Goal: Task Accomplishment & Management: Check status

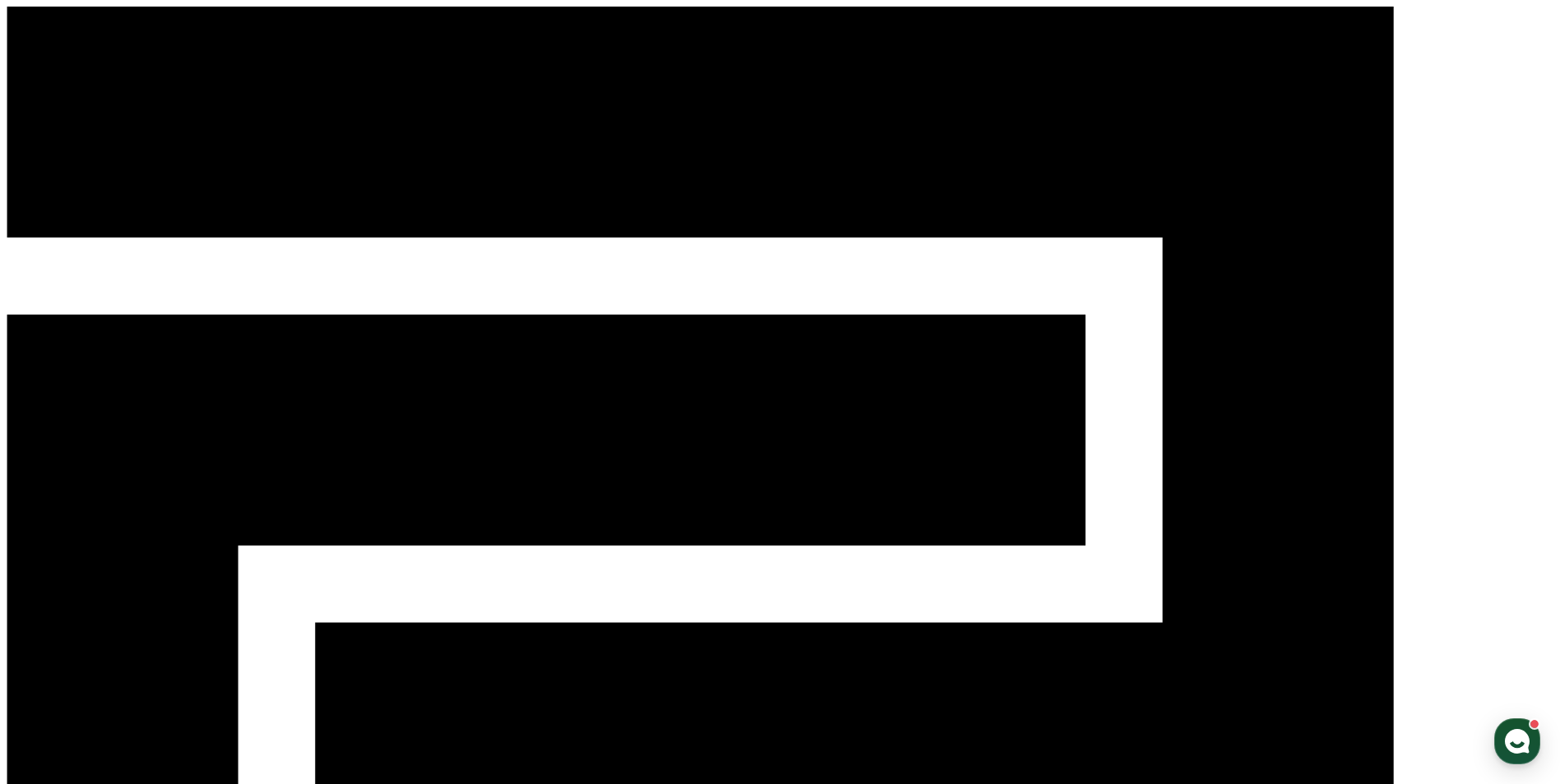
drag, startPoint x: 0, startPoint y: 0, endPoint x: 1301, endPoint y: 16, distance: 1301.1
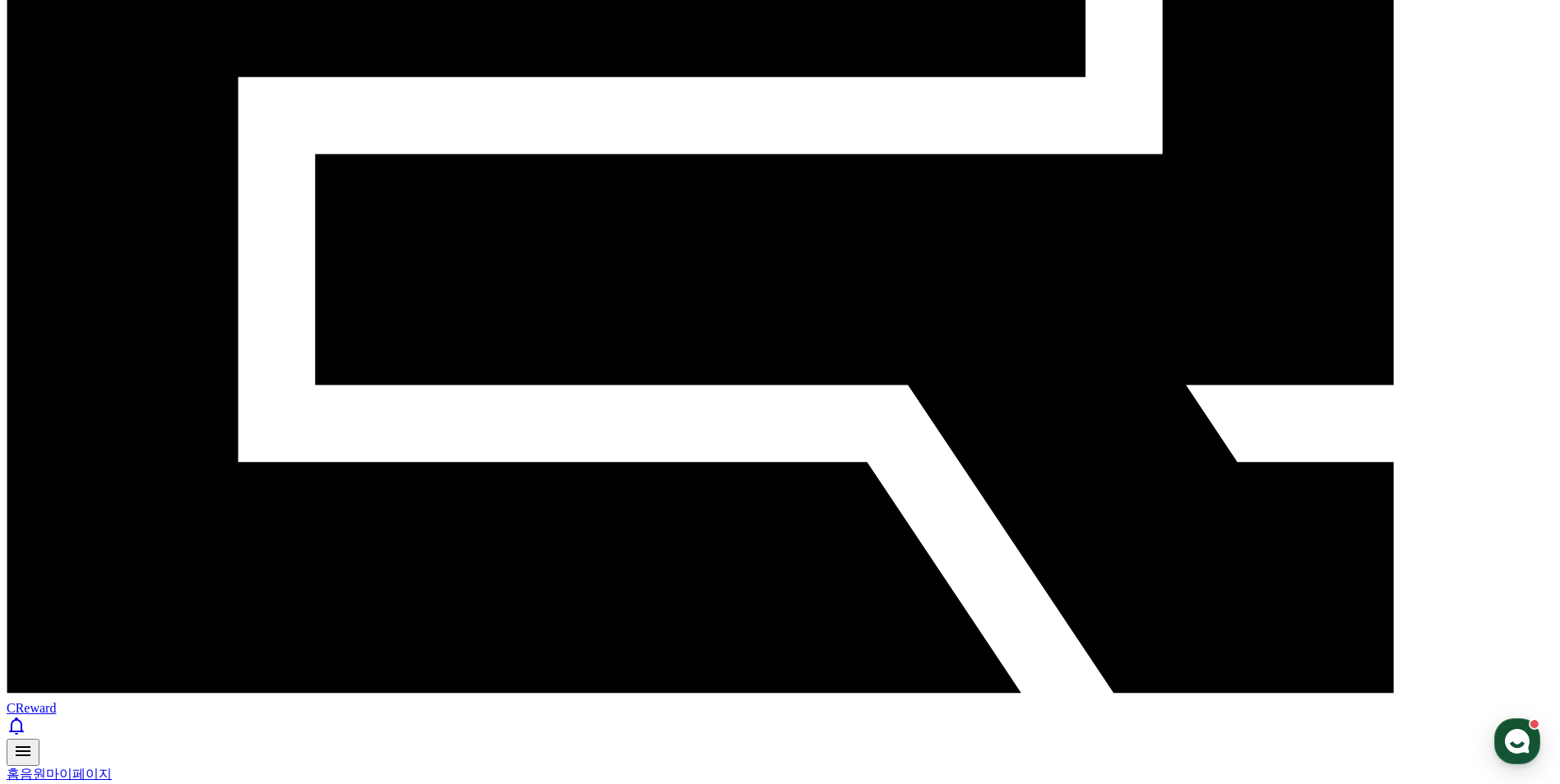
scroll to position [493, 0]
